Goal: Task Accomplishment & Management: Use online tool/utility

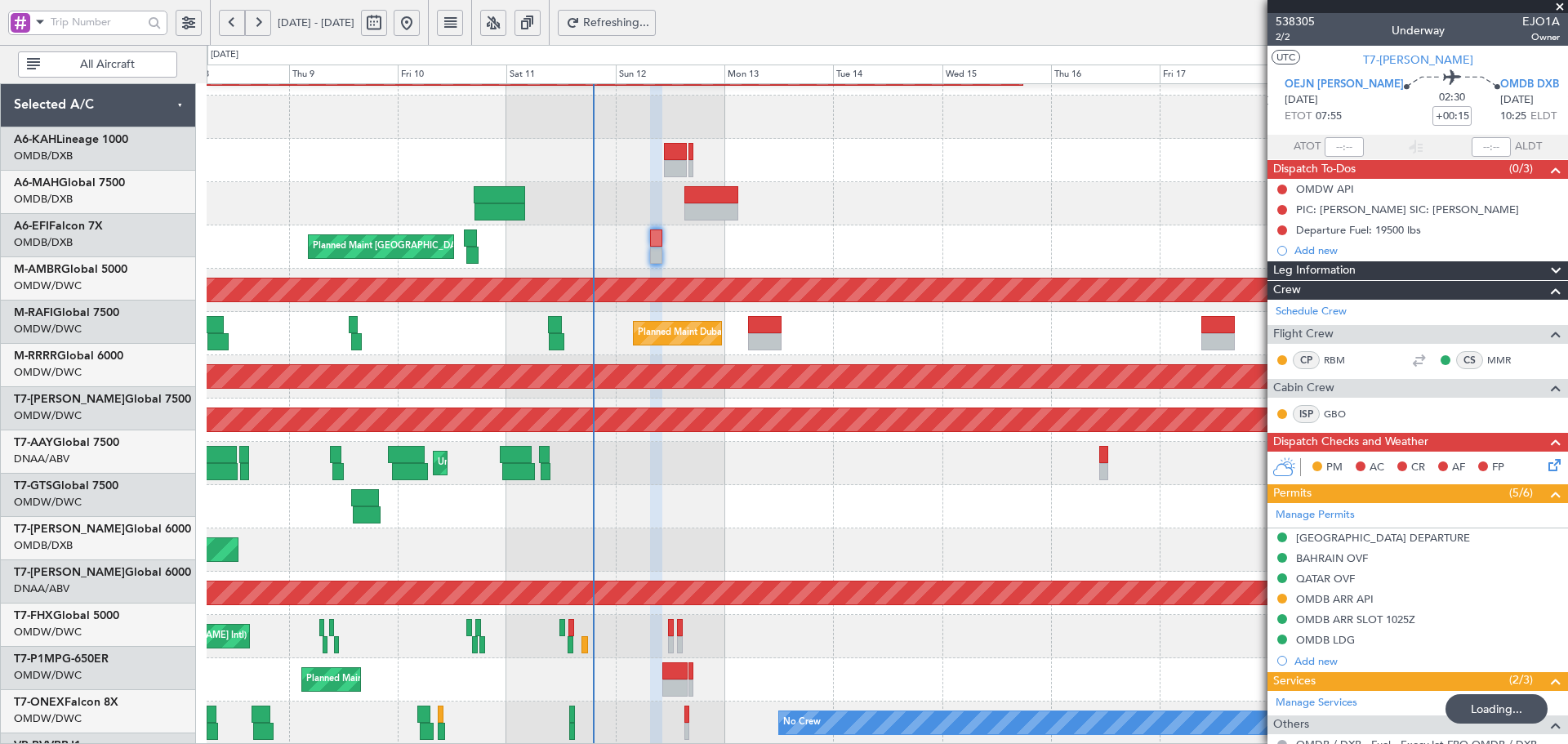
scroll to position [272, 0]
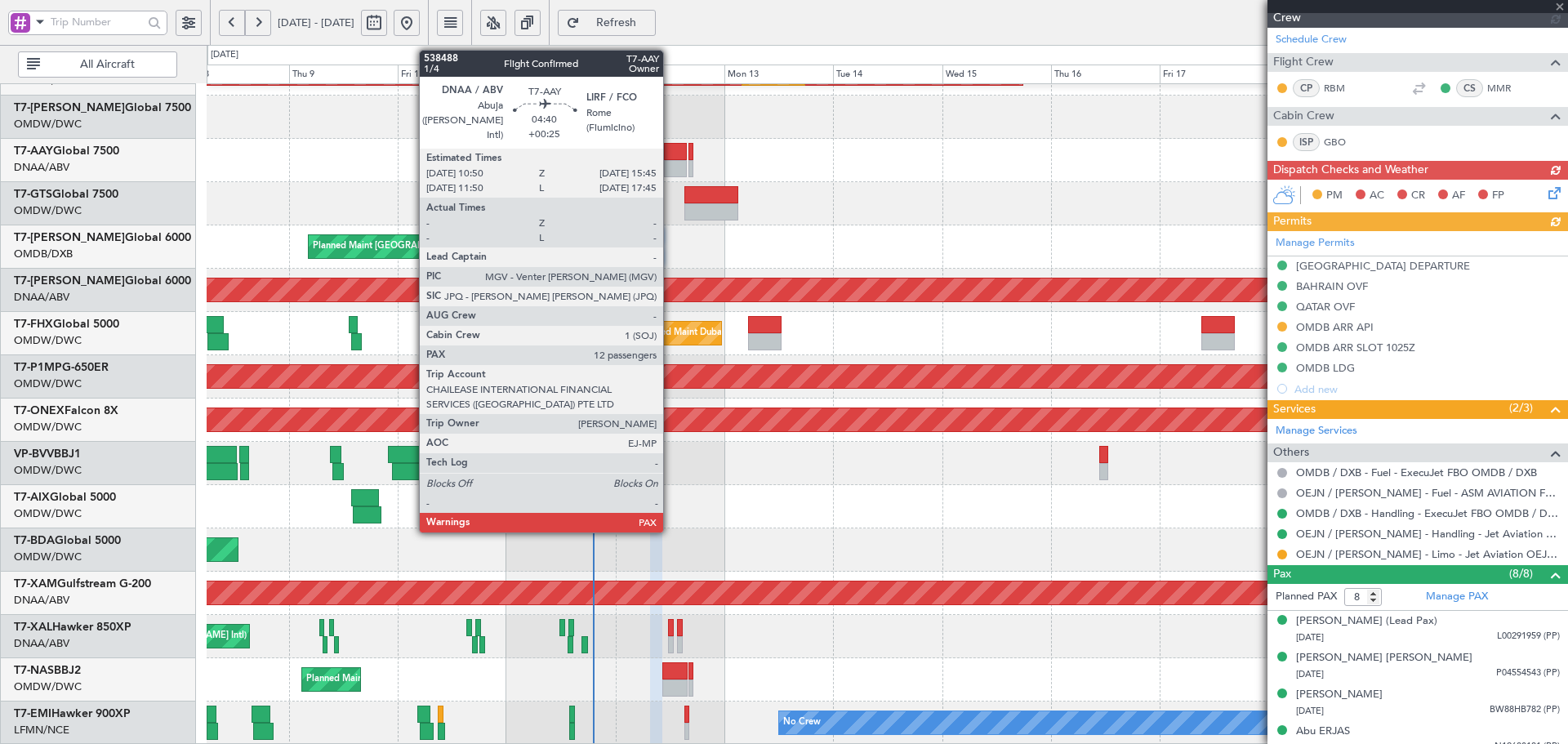
click at [671, 159] on div at bounding box center [676, 152] width 23 height 17
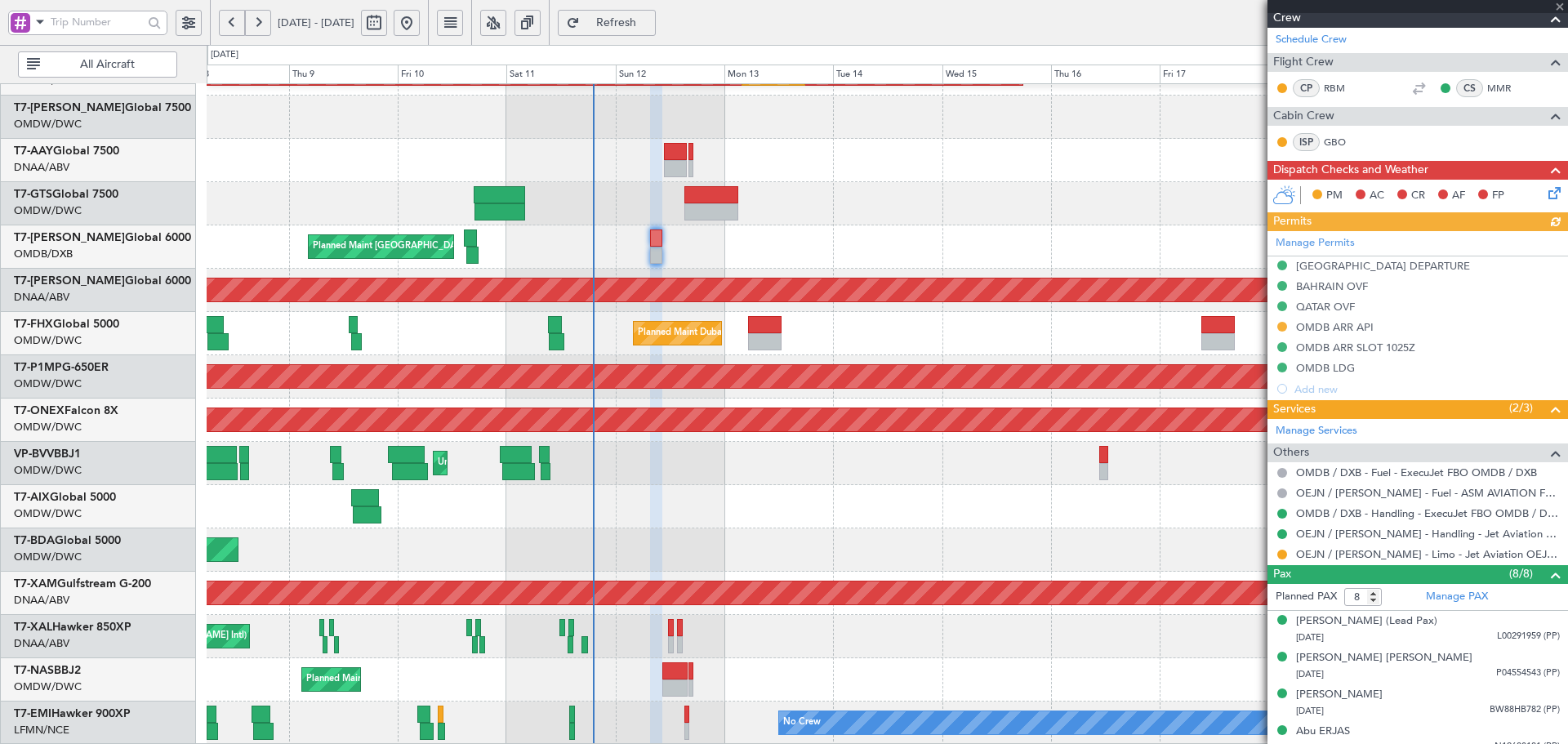
type input "+00:25"
type input "12"
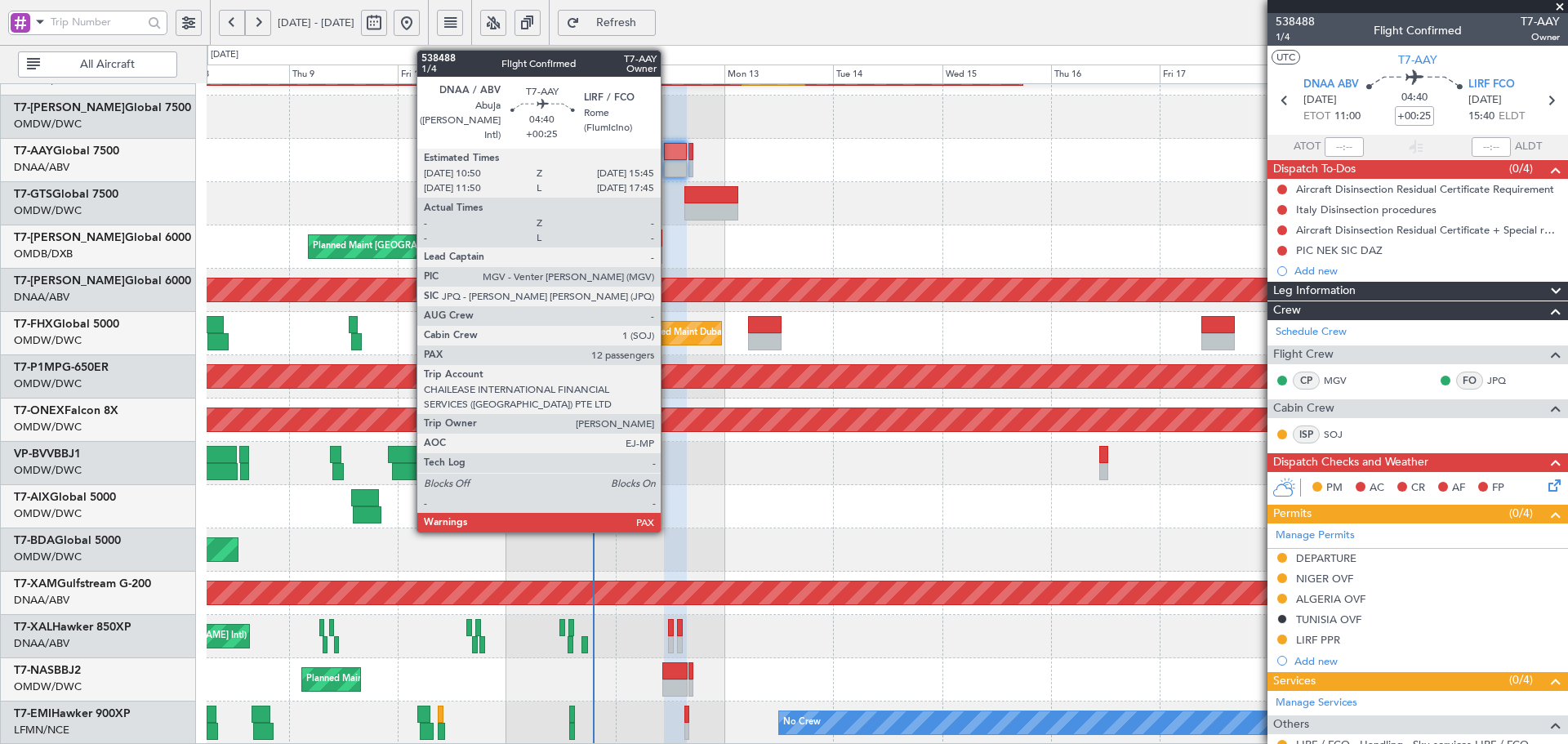
click at [668, 158] on div at bounding box center [676, 152] width 23 height 17
click at [667, 157] on div at bounding box center [676, 152] width 23 height 17
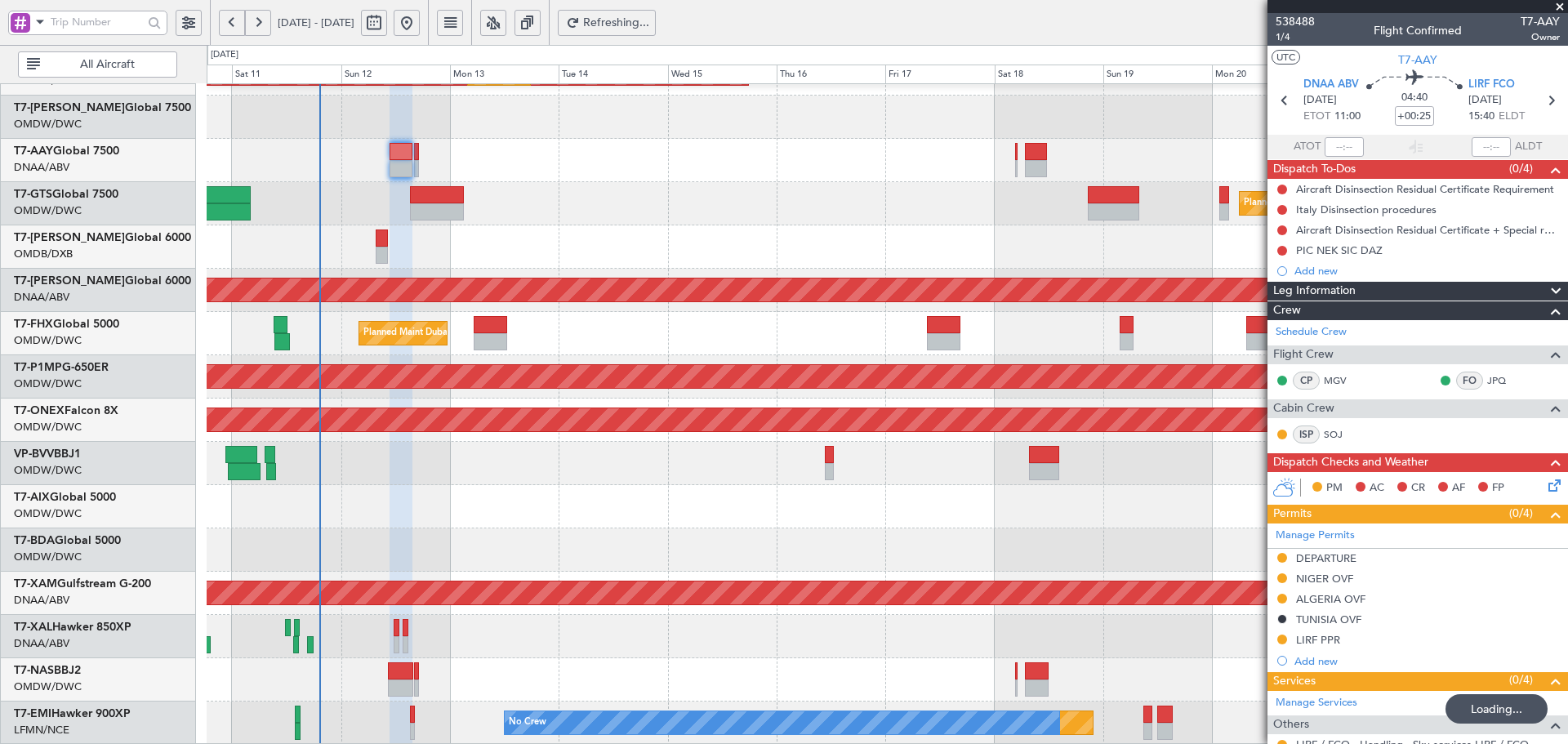
scroll to position [283, 0]
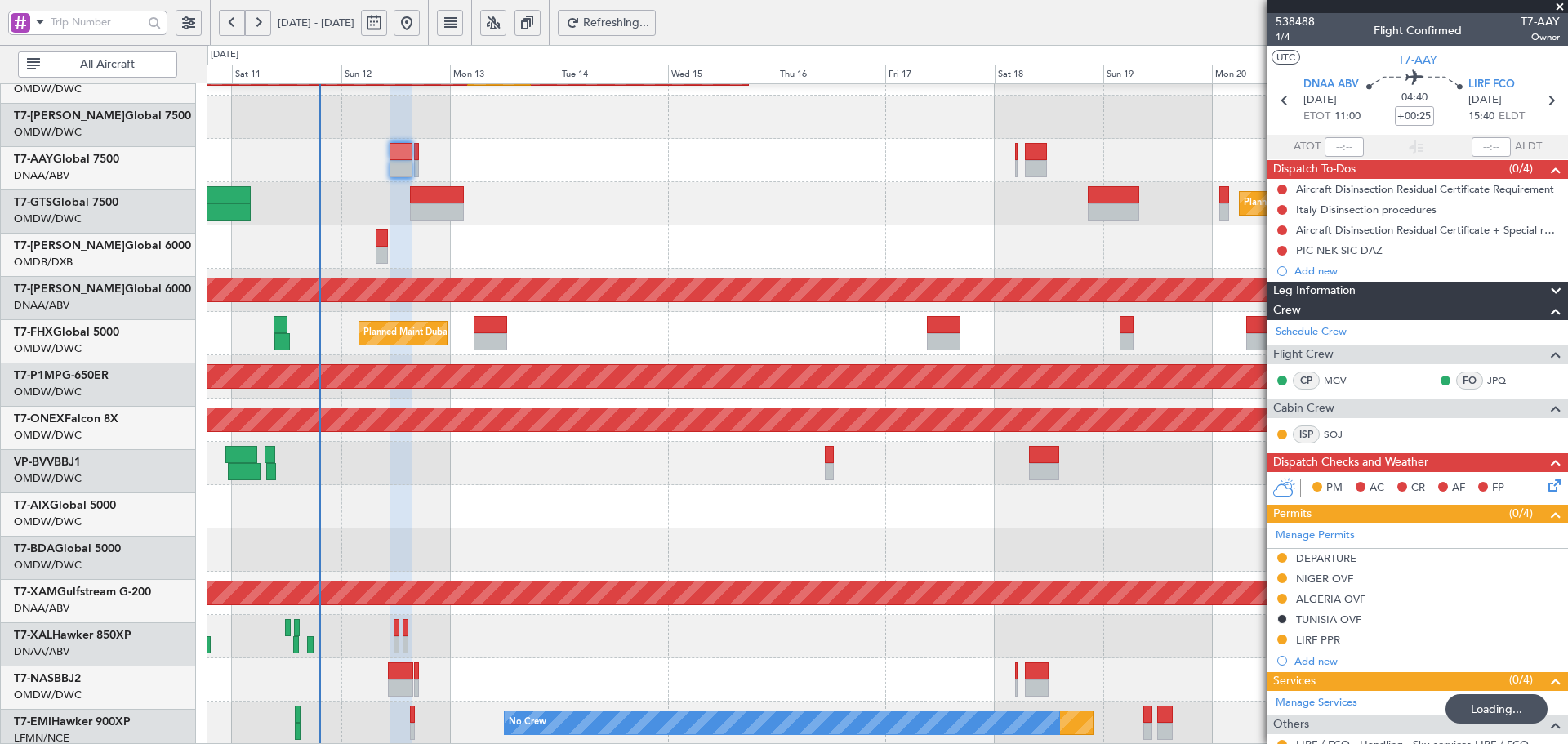
click at [816, 219] on div "Planned Maint [GEOGRAPHIC_DATA] (Seletar)" at bounding box center [886, 204] width 1361 height 43
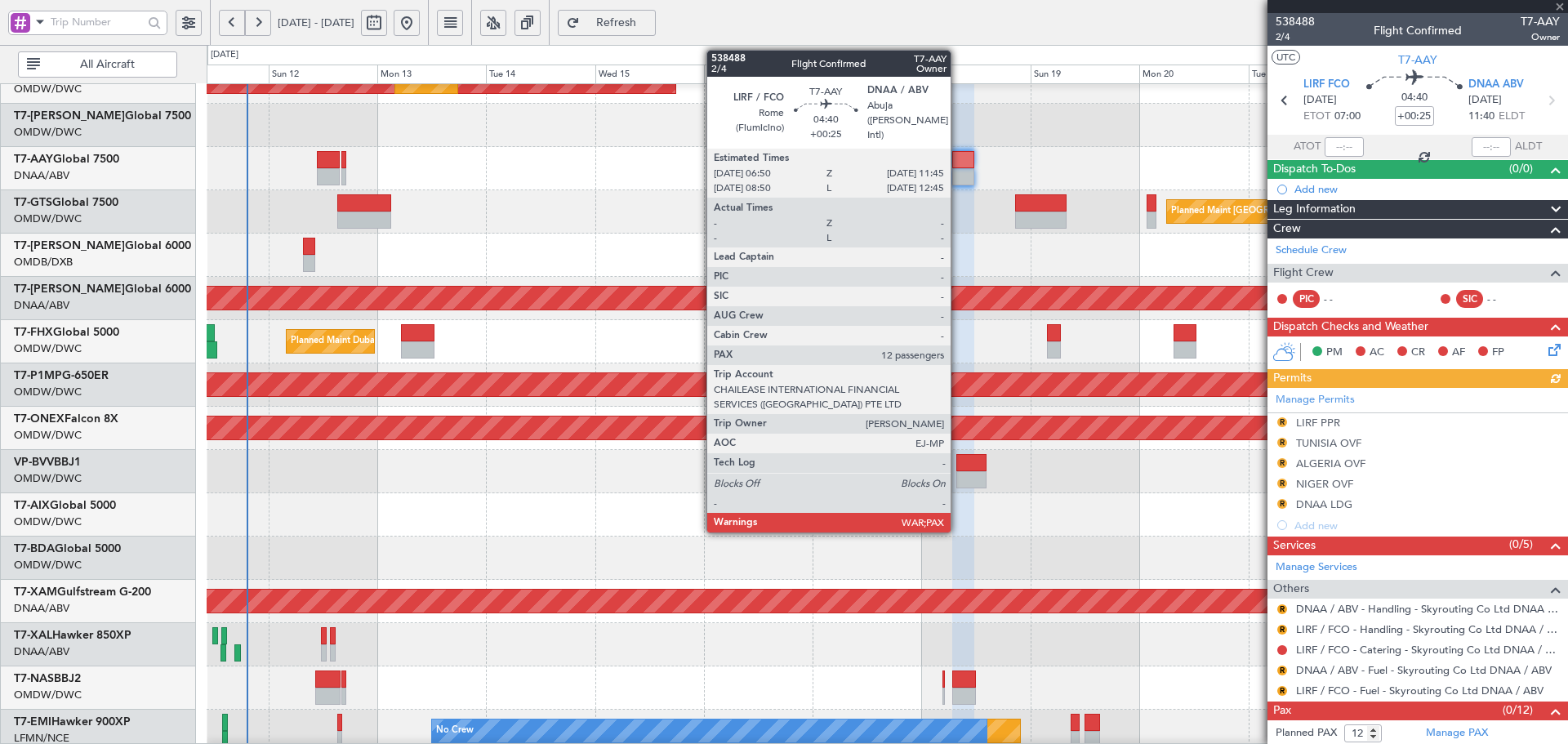
click at [958, 162] on div at bounding box center [964, 159] width 23 height 17
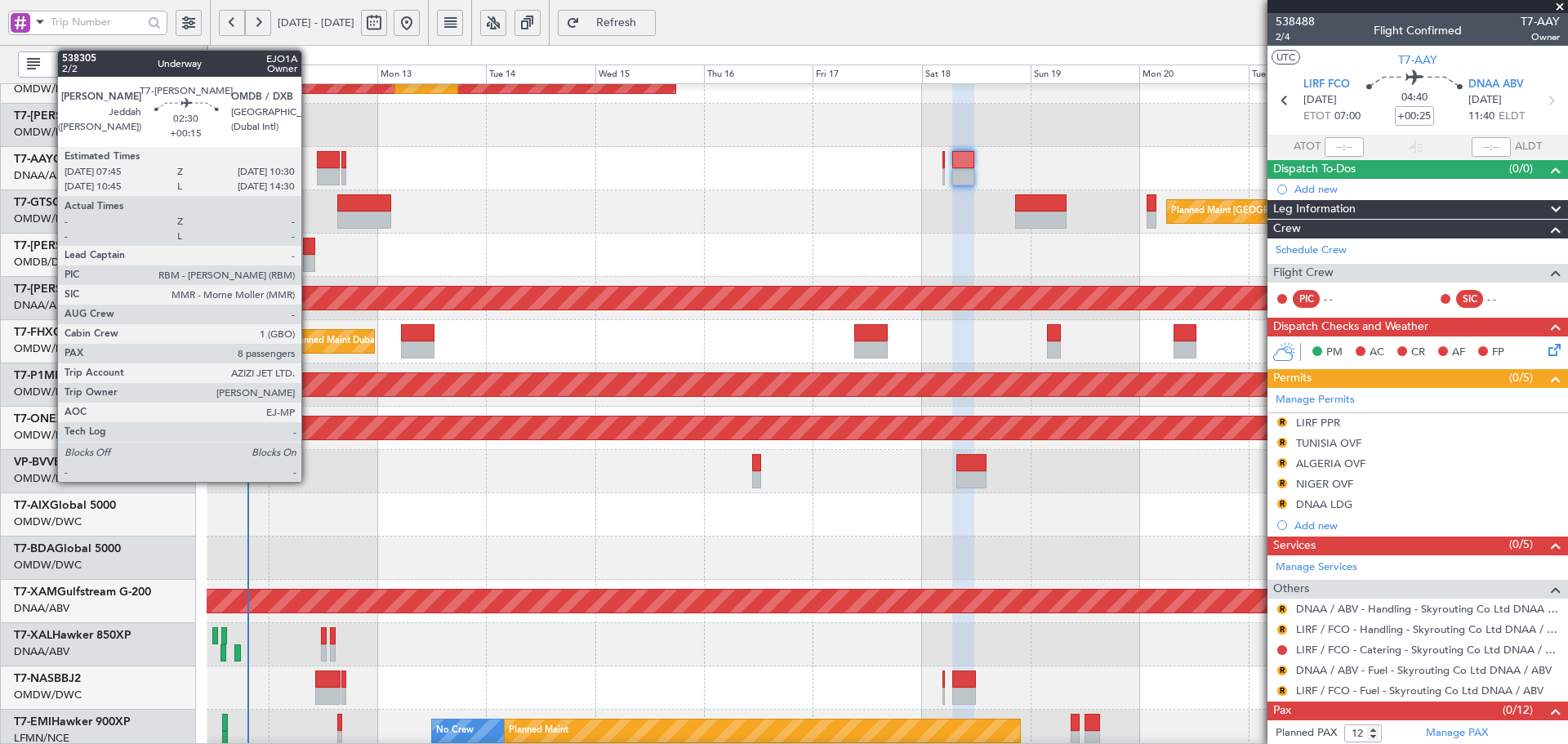
click at [309, 252] on div at bounding box center [310, 246] width 13 height 17
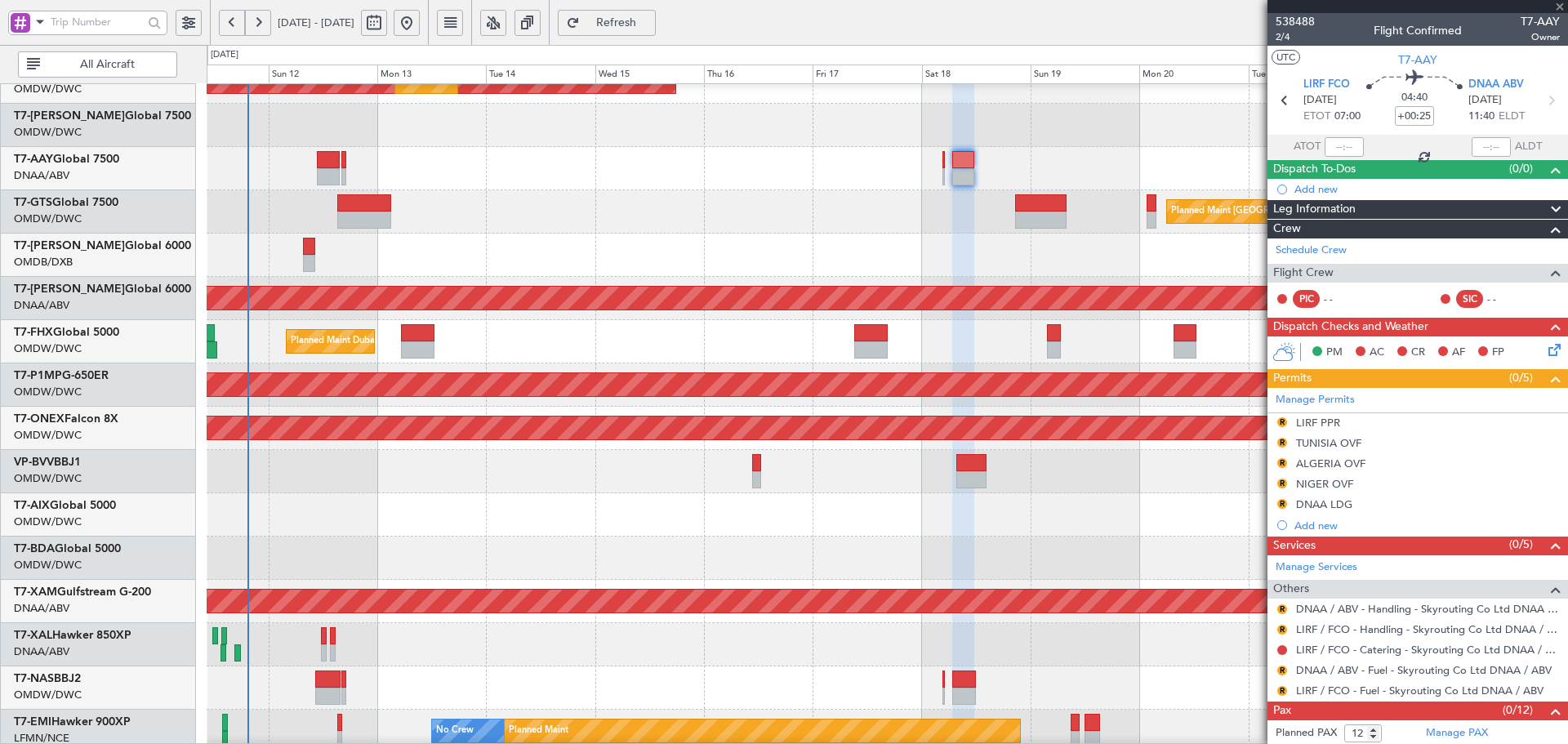
type input "+00:15"
type input "8"
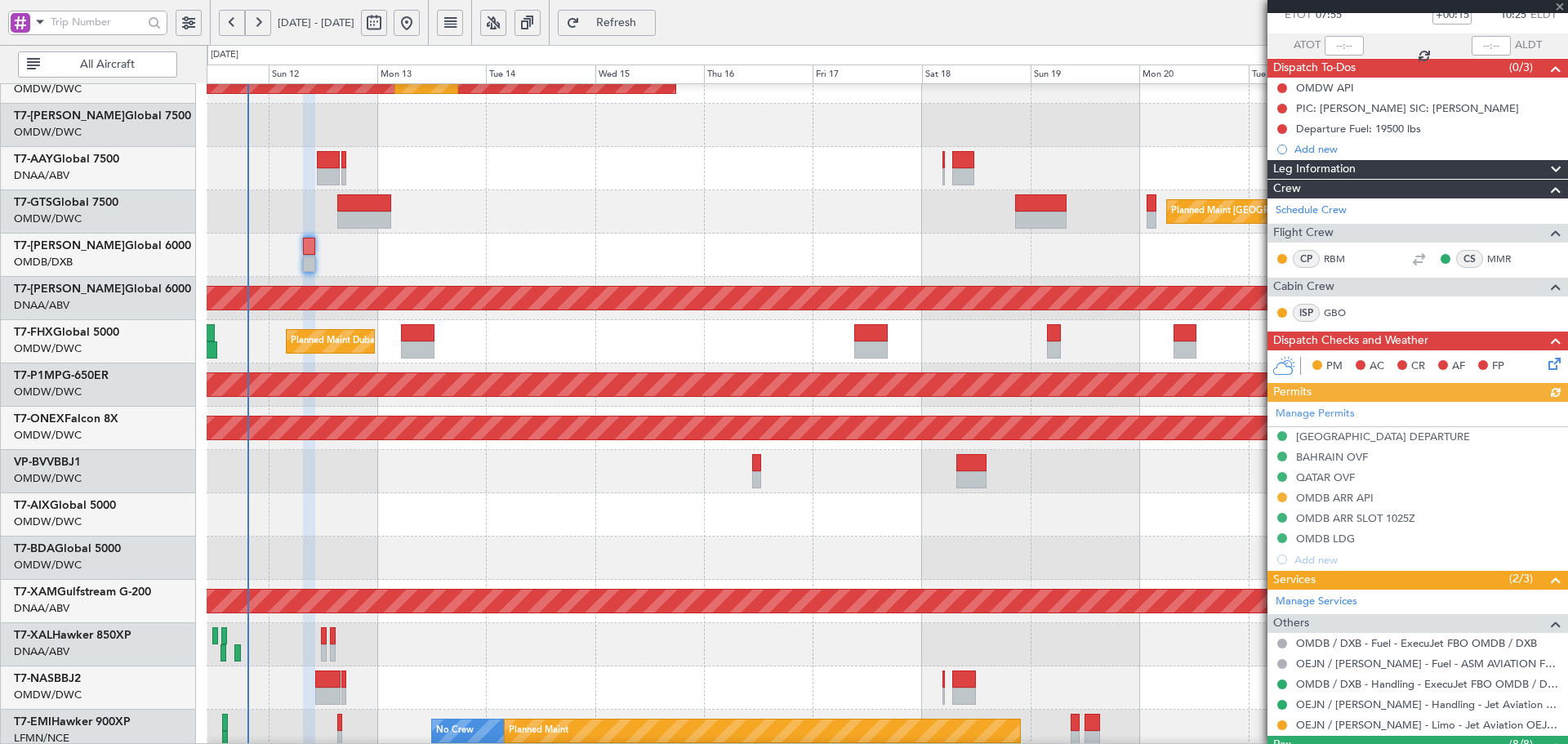
scroll to position [218, 0]
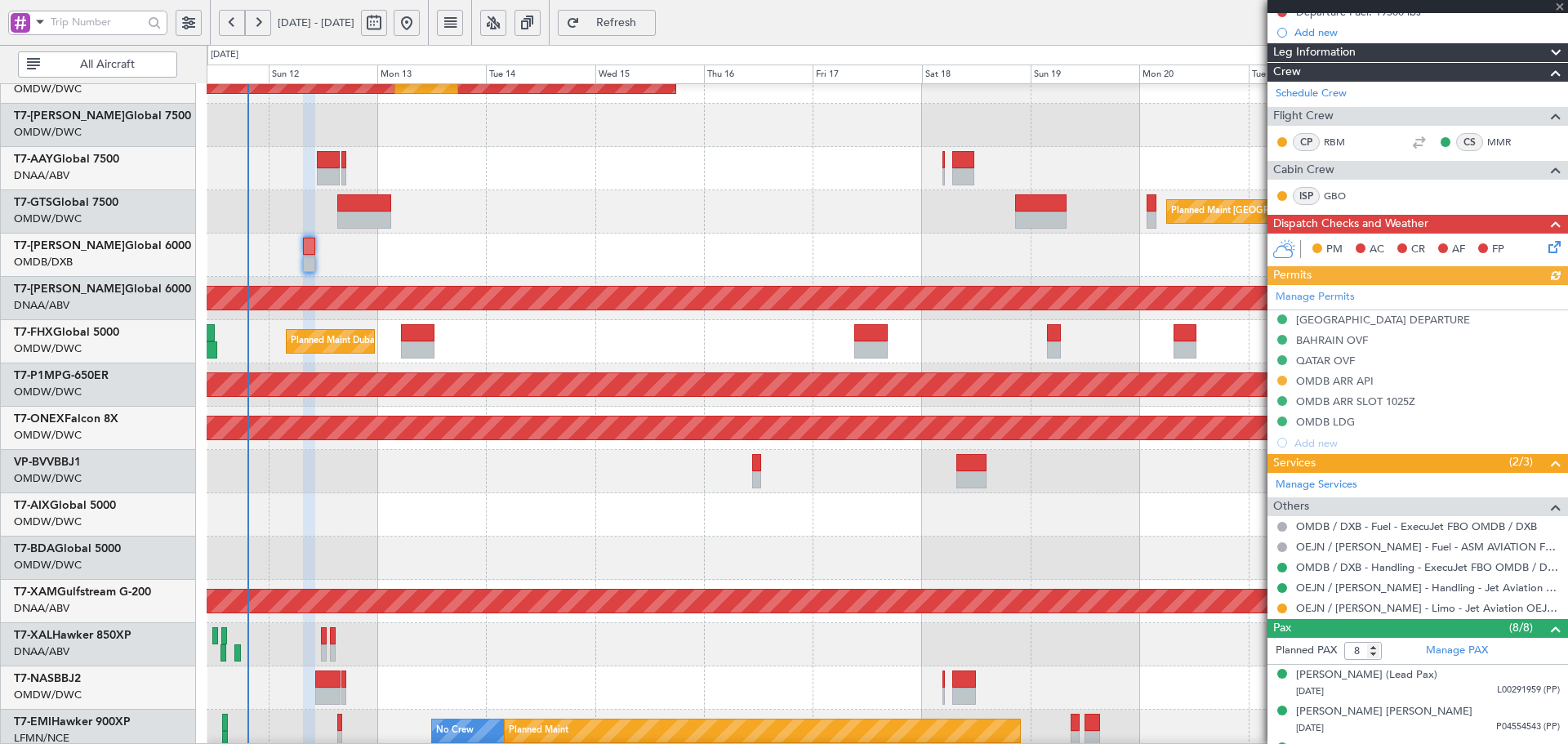
click at [1282, 383] on div "Manage Permits [GEOGRAPHIC_DATA] DEPARTURE [GEOGRAPHIC_DATA] OVF QATAR OVF OMDB…" at bounding box center [1417, 369] width 301 height 168
click at [1284, 379] on button at bounding box center [1282, 381] width 10 height 10
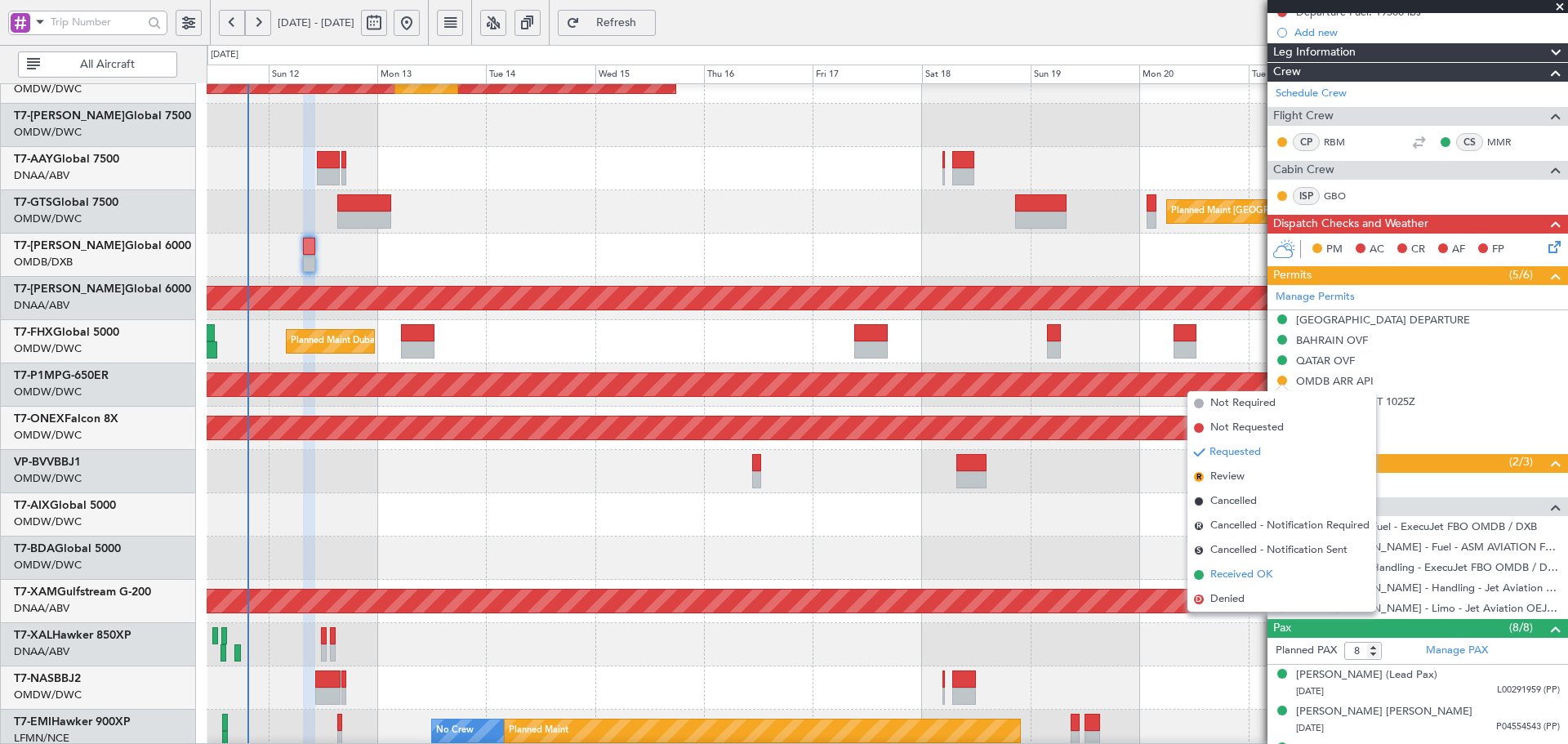
drag, startPoint x: 1228, startPoint y: 577, endPoint x: 1019, endPoint y: 664, distance: 226.4
click at [1227, 577] on span "Received OK" at bounding box center [1241, 575] width 62 height 17
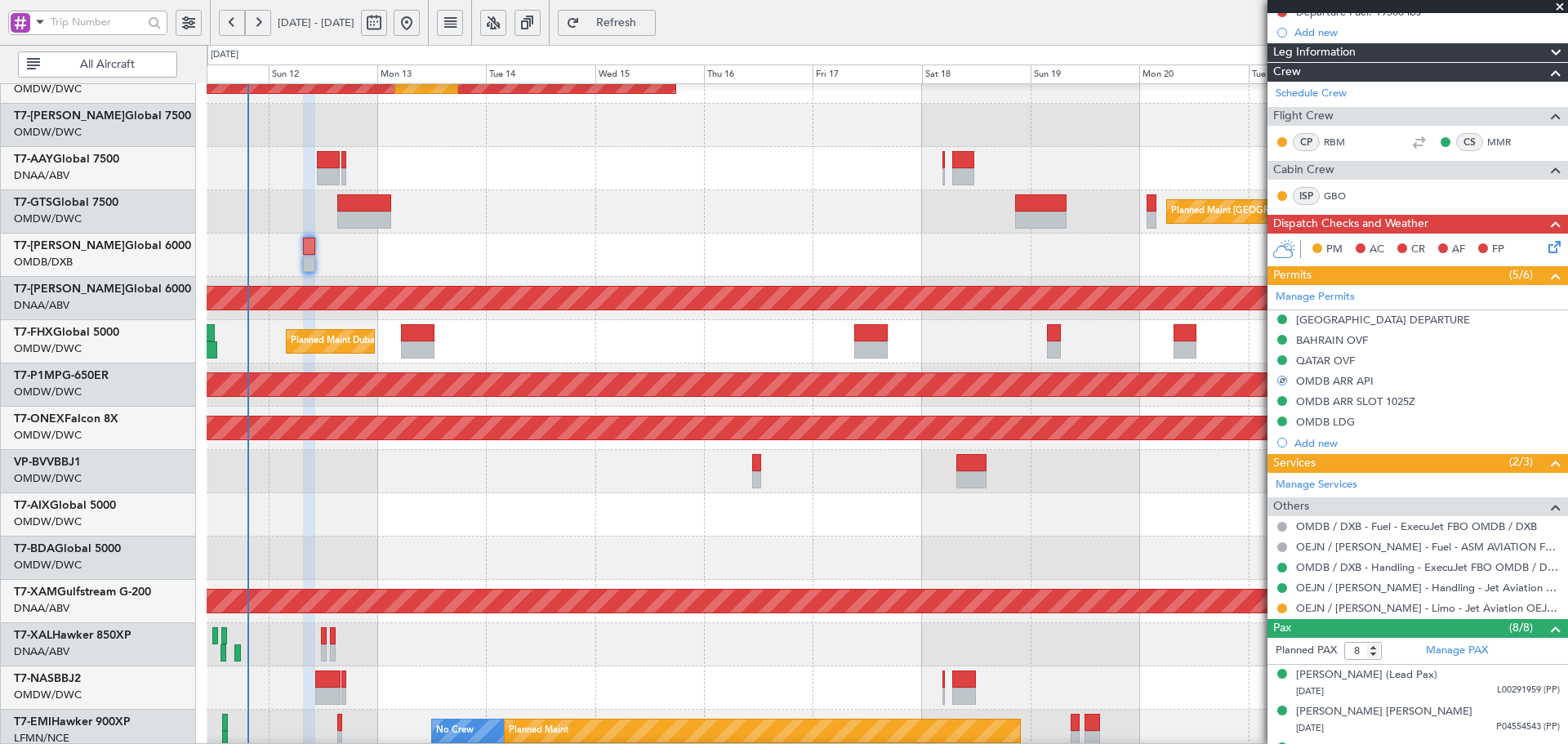
click at [1025, 663] on div "[PERSON_NAME] ([PERSON_NAME] Intl)" at bounding box center [886, 645] width 1361 height 43
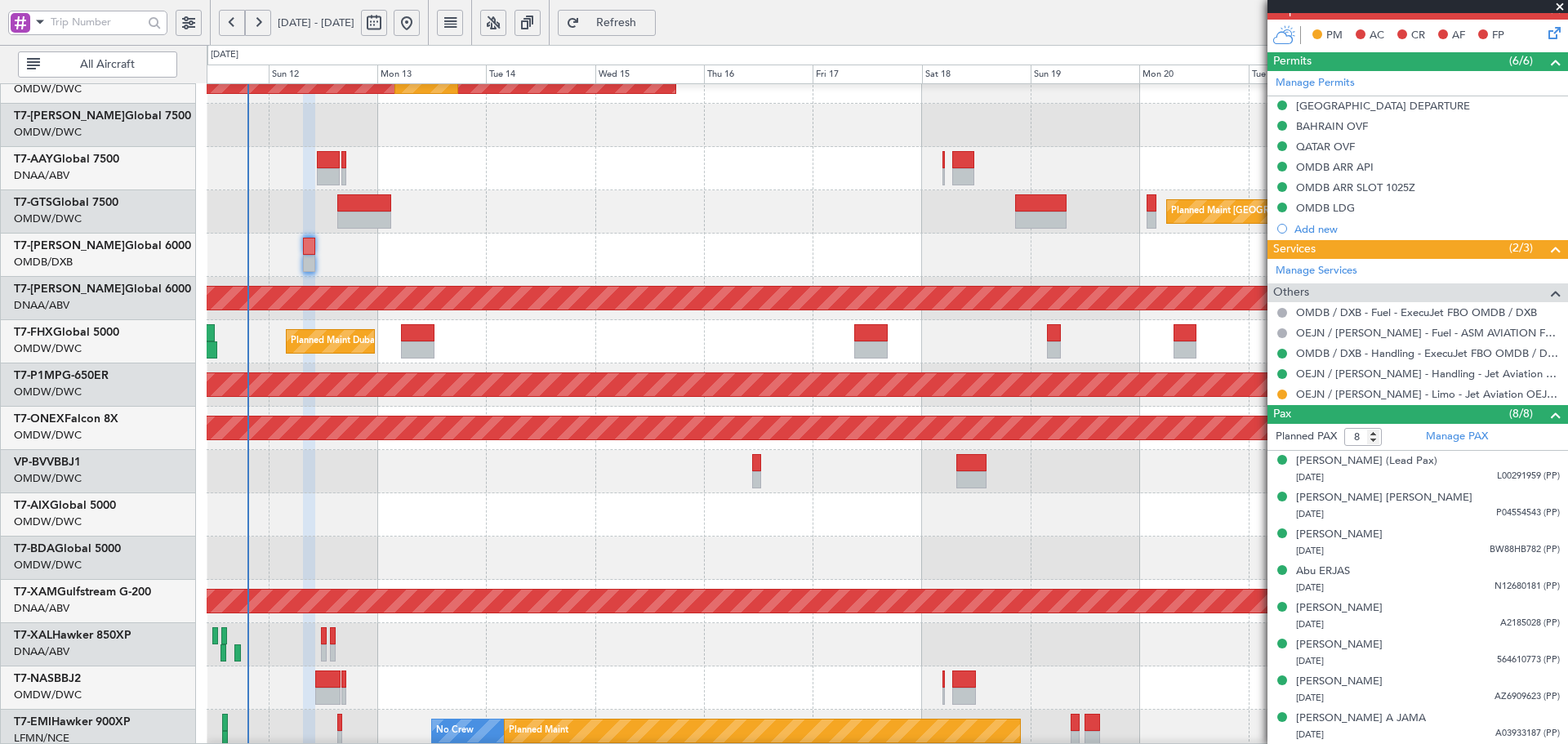
scroll to position [292, 0]
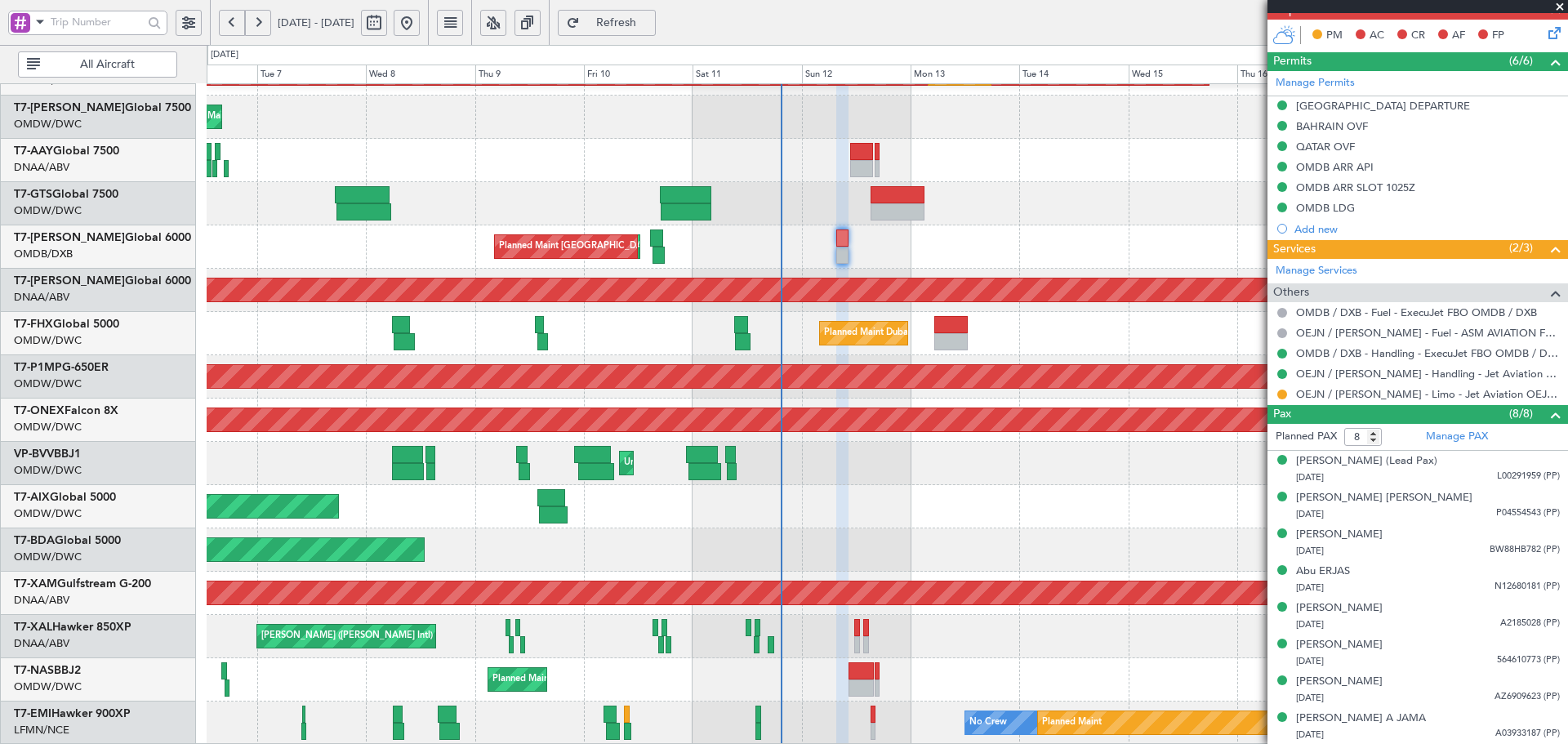
click at [1027, 506] on div "Planned Maint Dubai (Al Maktoum Intl) Planned Maint [GEOGRAPHIC_DATA] (Al Makto…" at bounding box center [886, 269] width 1361 height 953
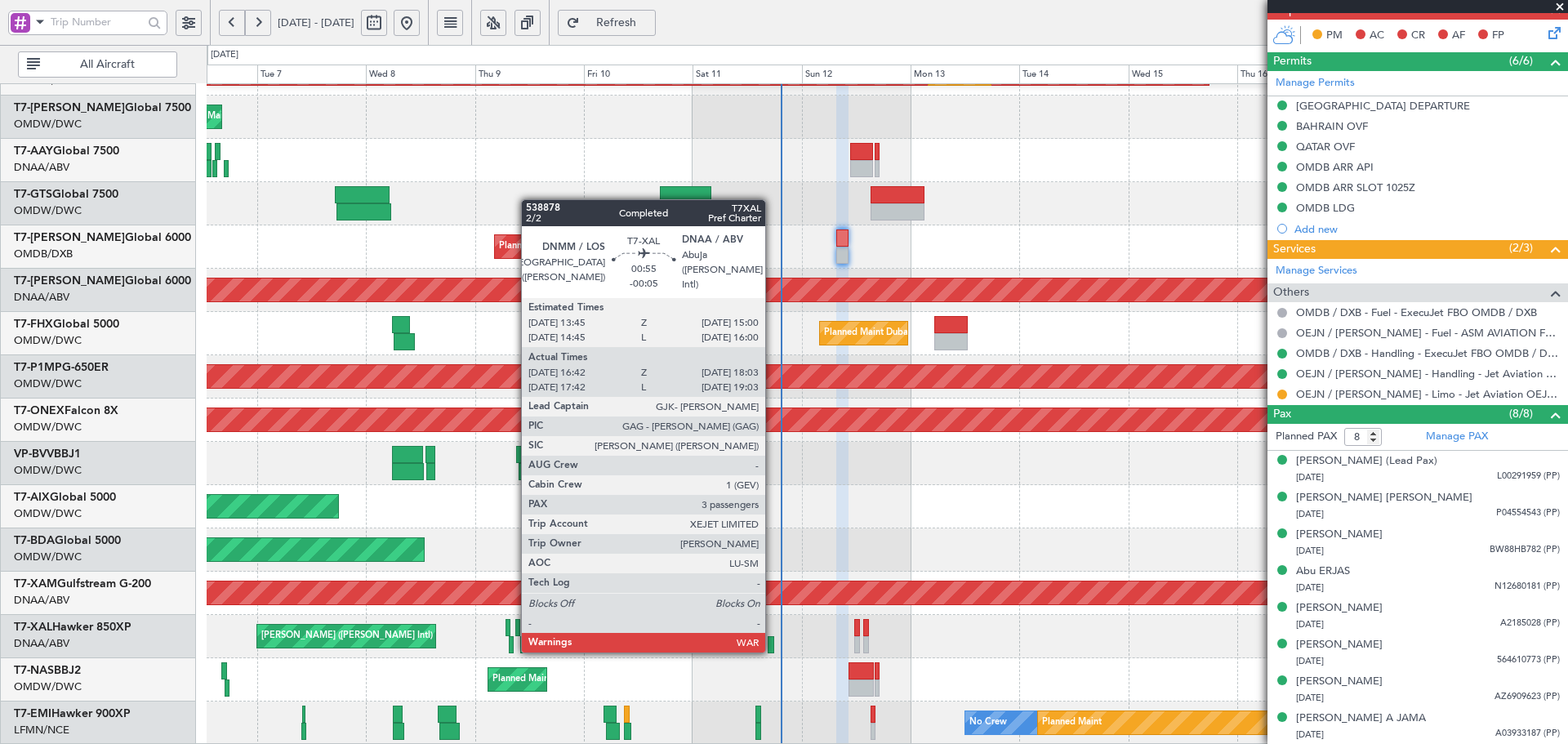
click at [773, 650] on div at bounding box center [771, 645] width 7 height 17
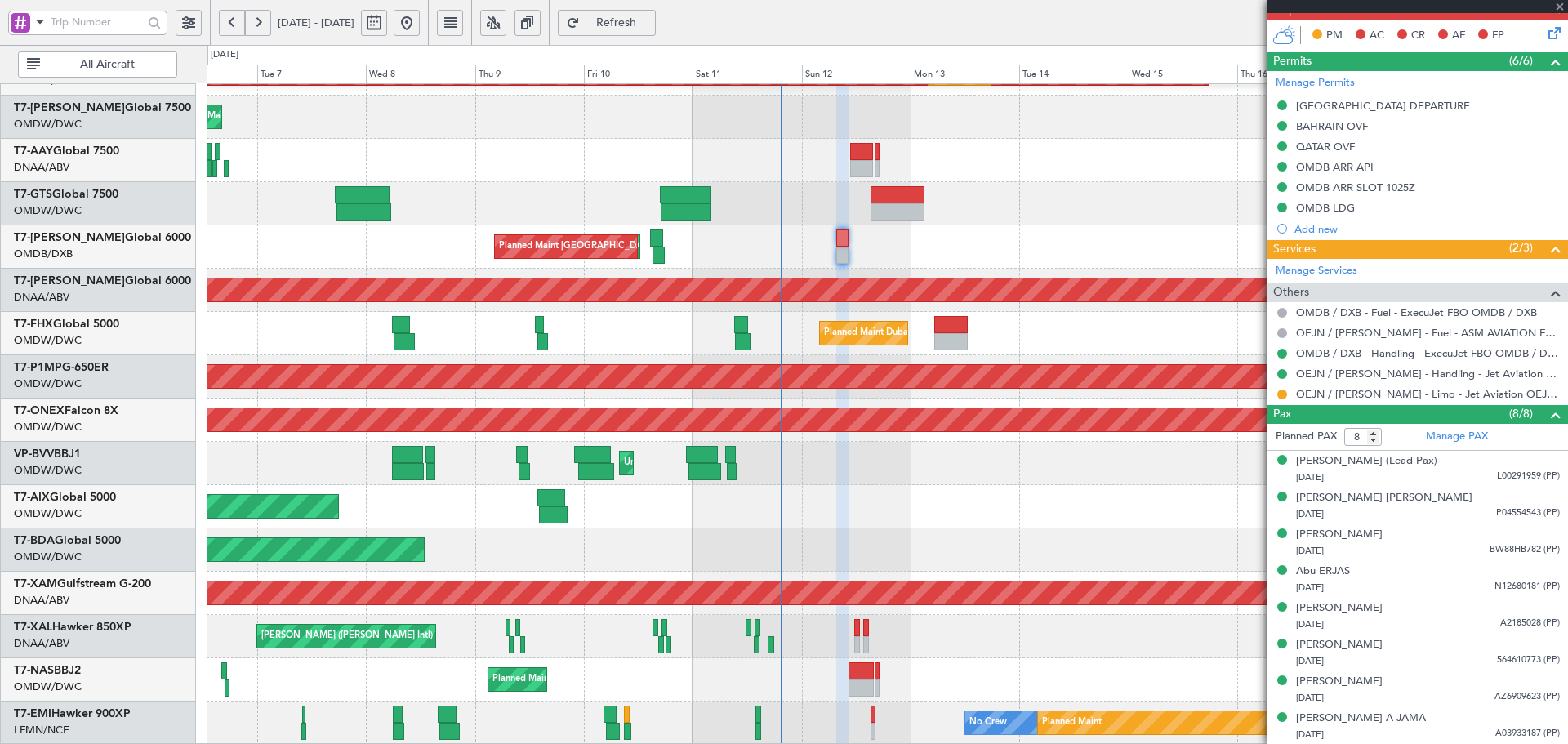
type input "-00:05"
type input "16:57"
type input "17:58"
type input "3"
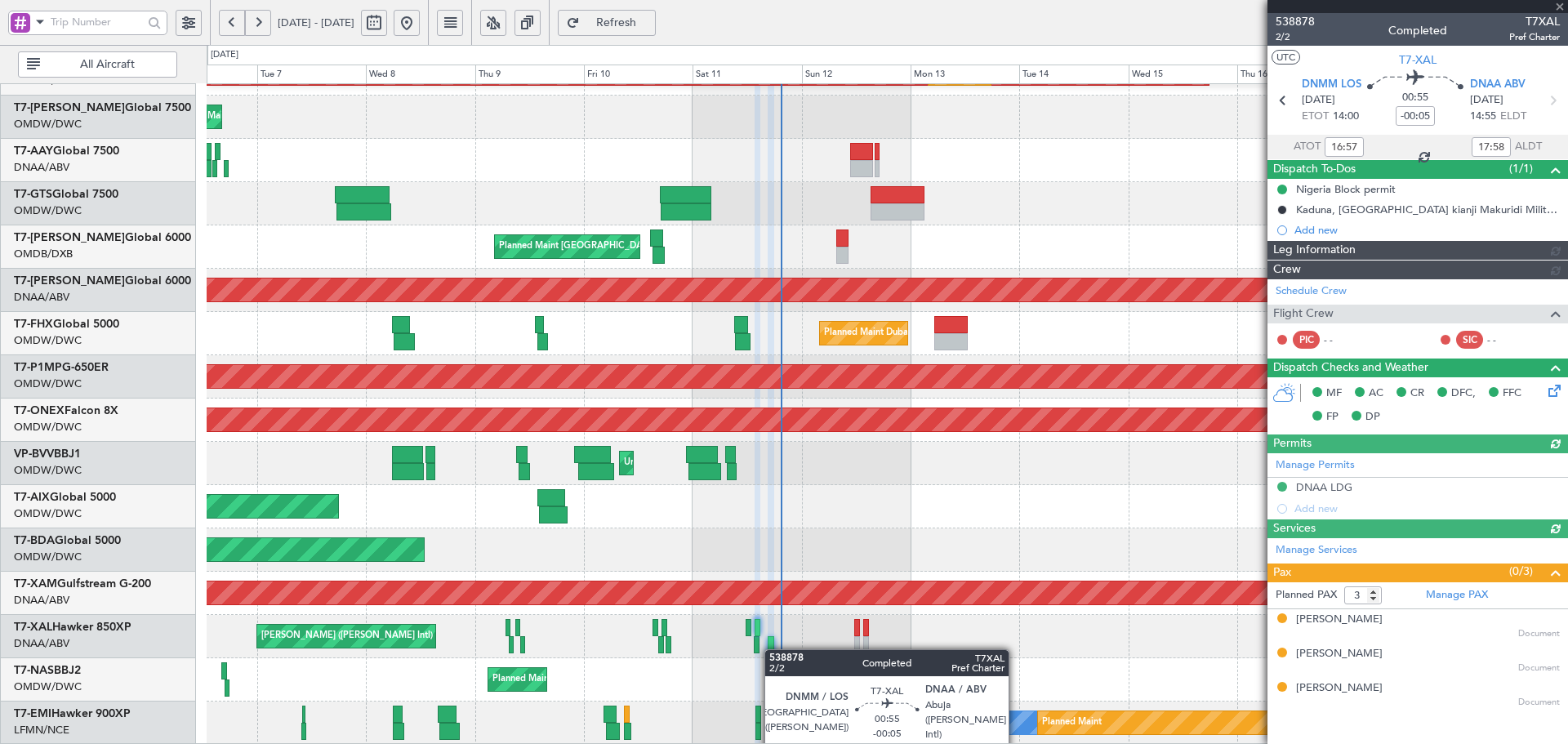
type input "Dherander Fithani (DHF)"
type input "7536"
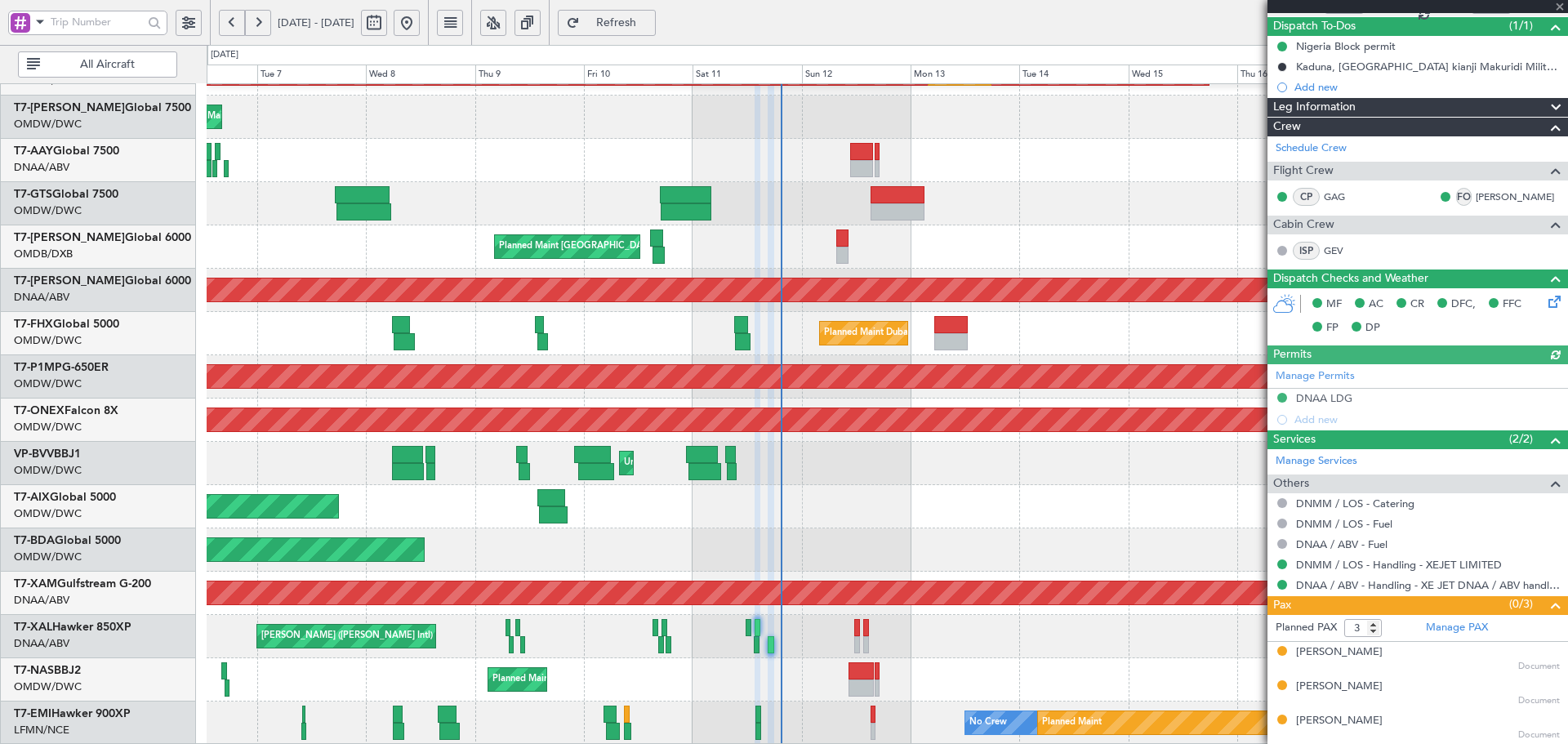
scroll to position [34, 0]
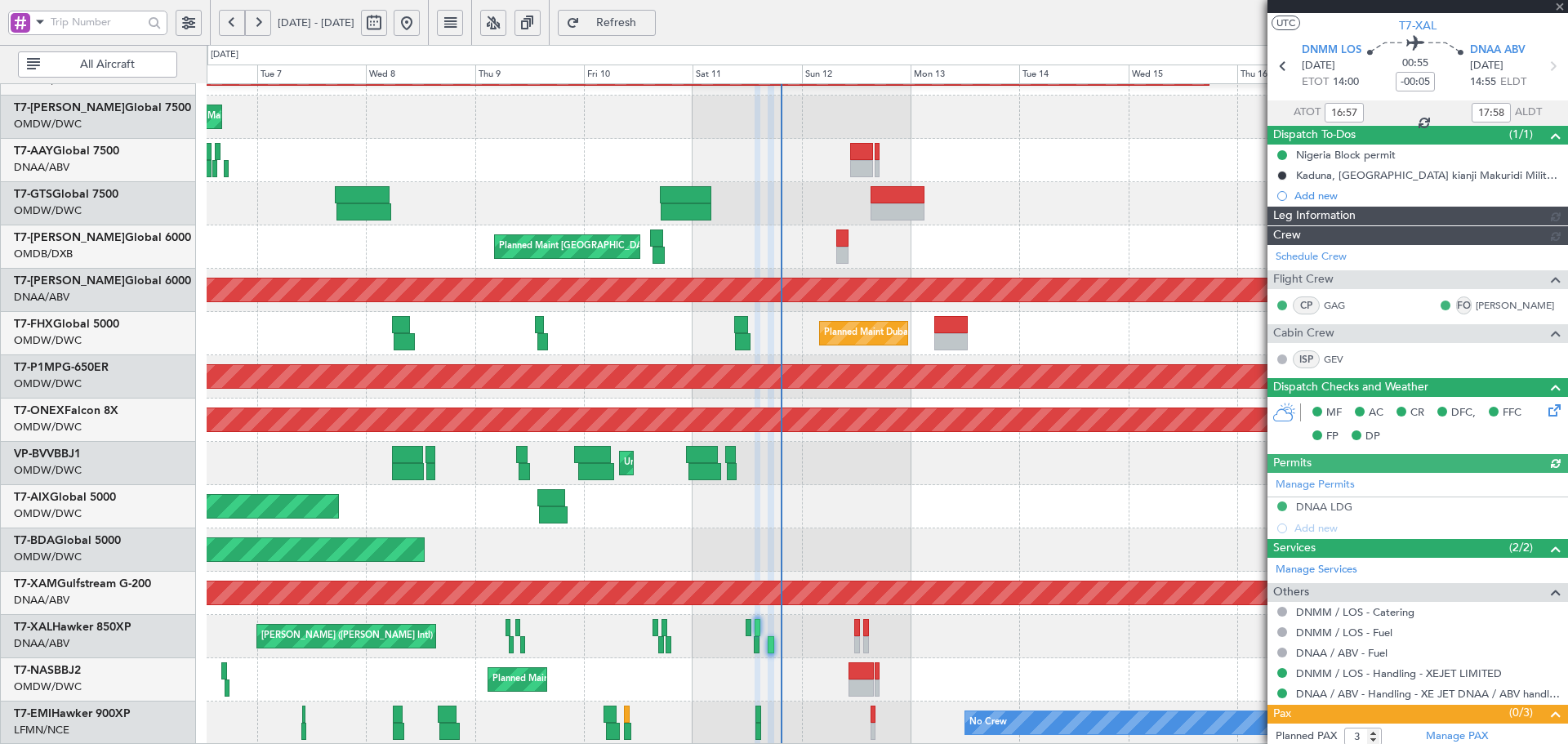
type input "Dherander Fithani (DHF)"
type input "7536"
